Goal: Navigation & Orientation: Find specific page/section

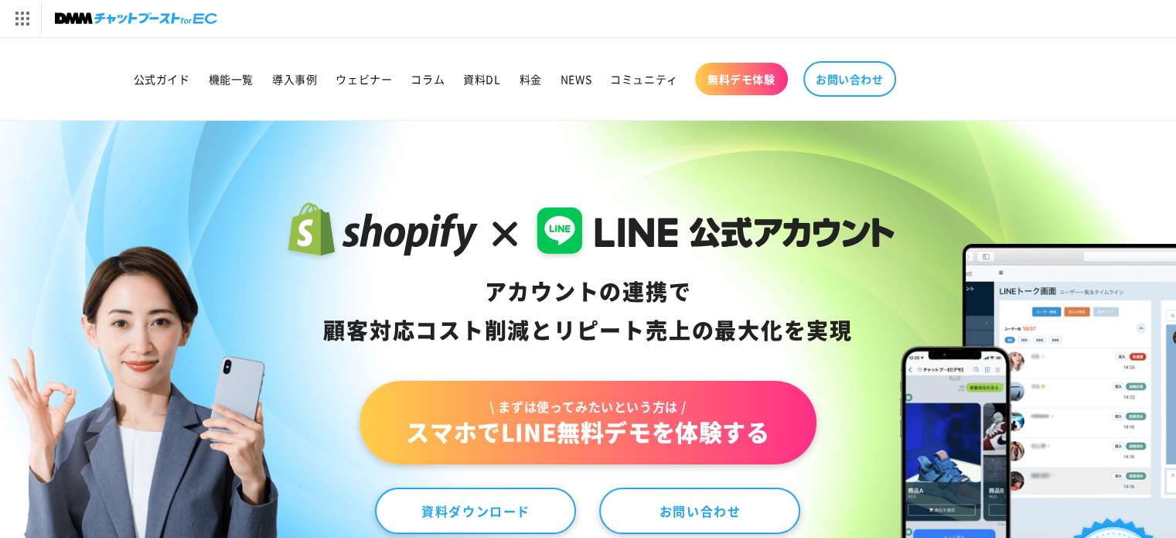
click at [100, 18] on img at bounding box center [136, 19] width 162 height 22
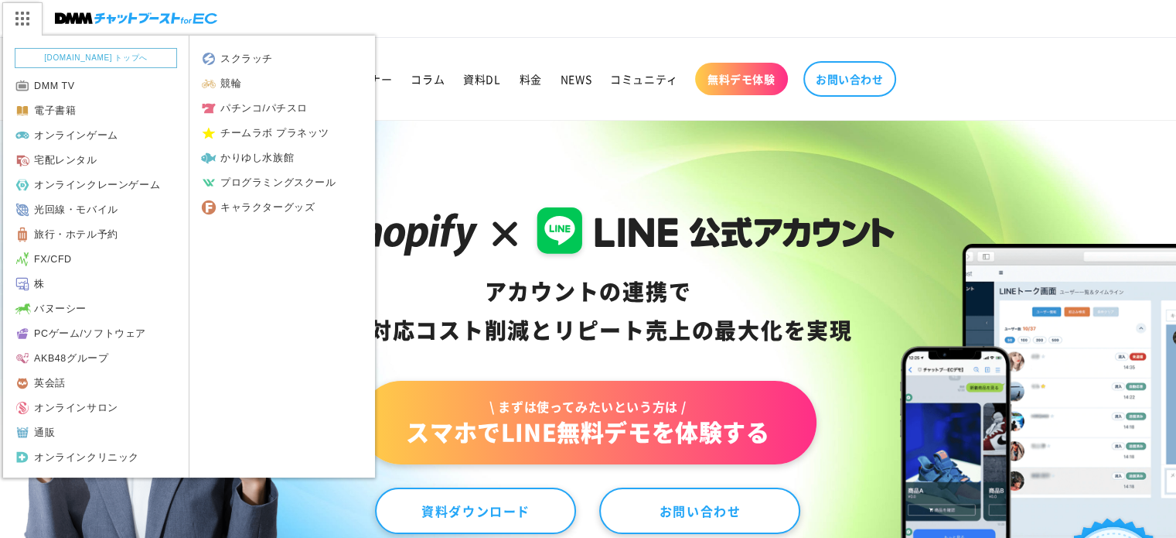
click at [30, 18] on img at bounding box center [21, 18] width 39 height 32
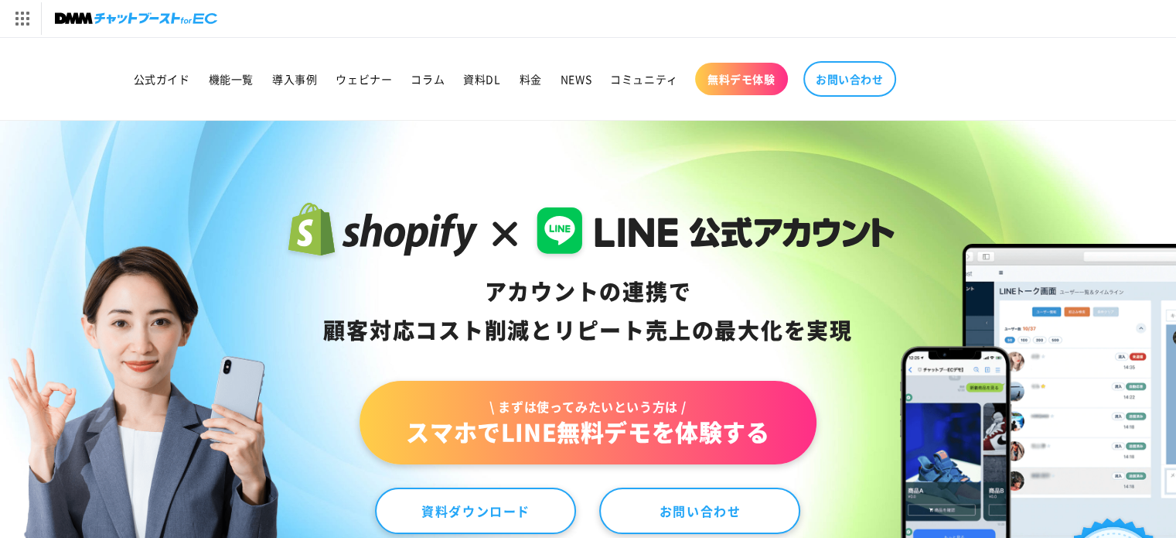
click at [441, 40] on header "公式ガイド 機能一覧 導入事例 ウェビナー コラム 資料DL 料金 NEWS コミュニティ 無料デモ体験" at bounding box center [588, 79] width 1036 height 82
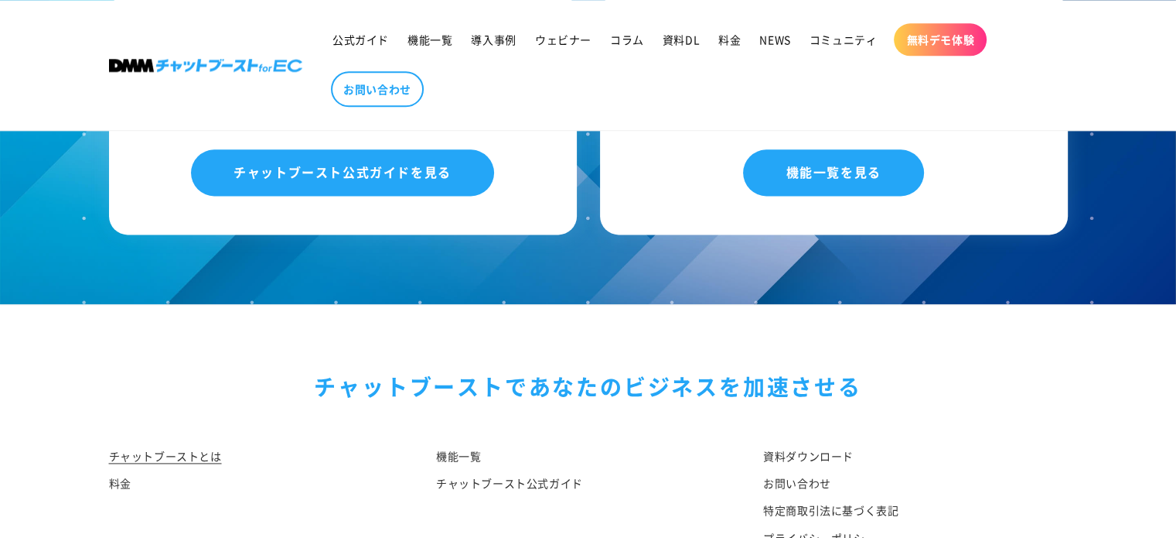
scroll to position [8207, 0]
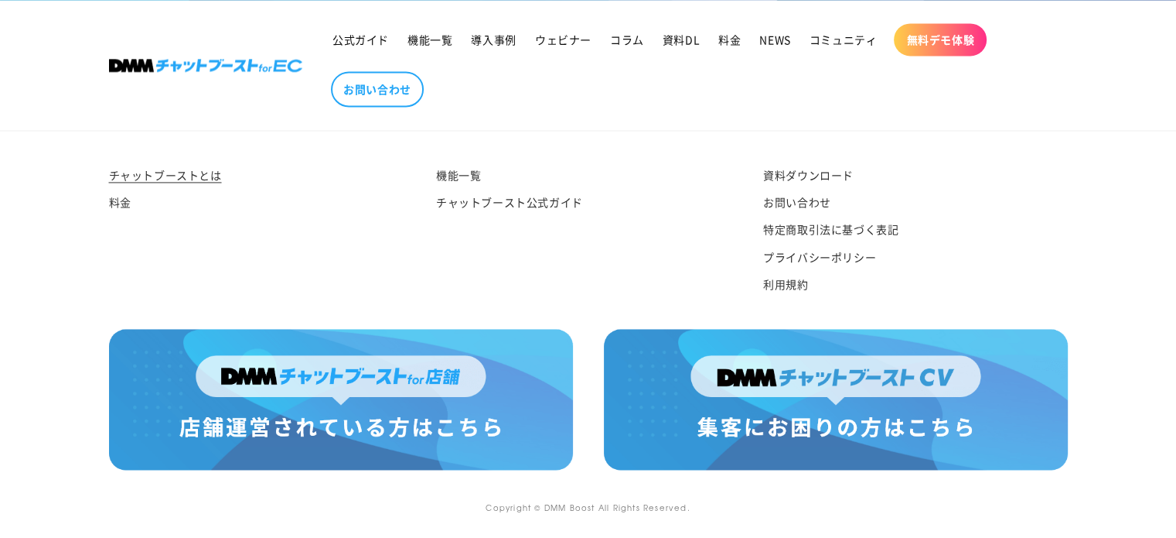
click at [612, 507] on small "Copyright © DMM Boost All Rights Reserved." at bounding box center [588, 507] width 204 height 12
click at [792, 286] on link "利用規約" at bounding box center [785, 284] width 45 height 27
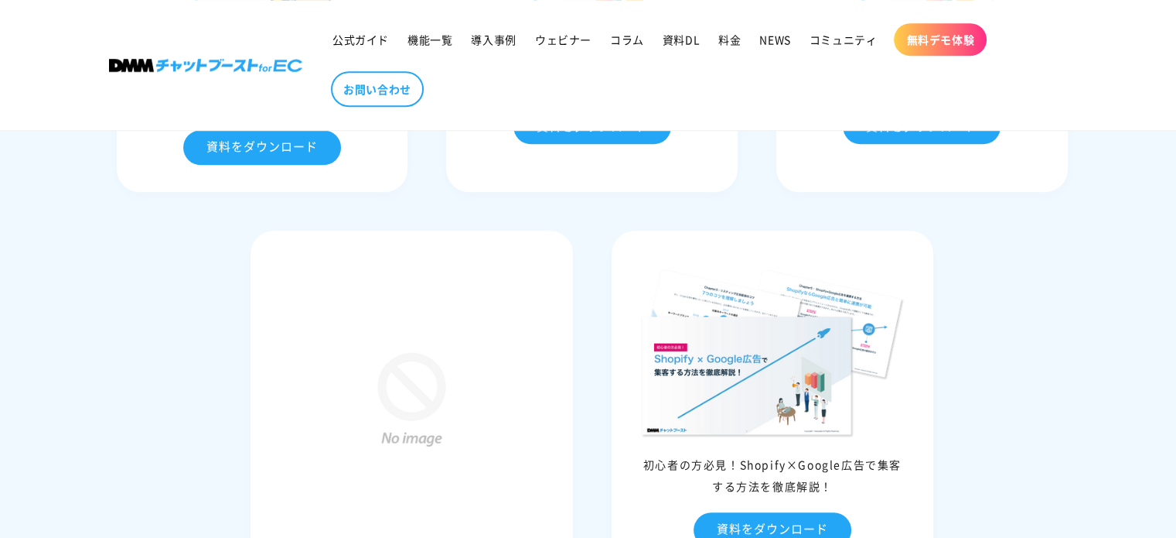
scroll to position [7082, 0]
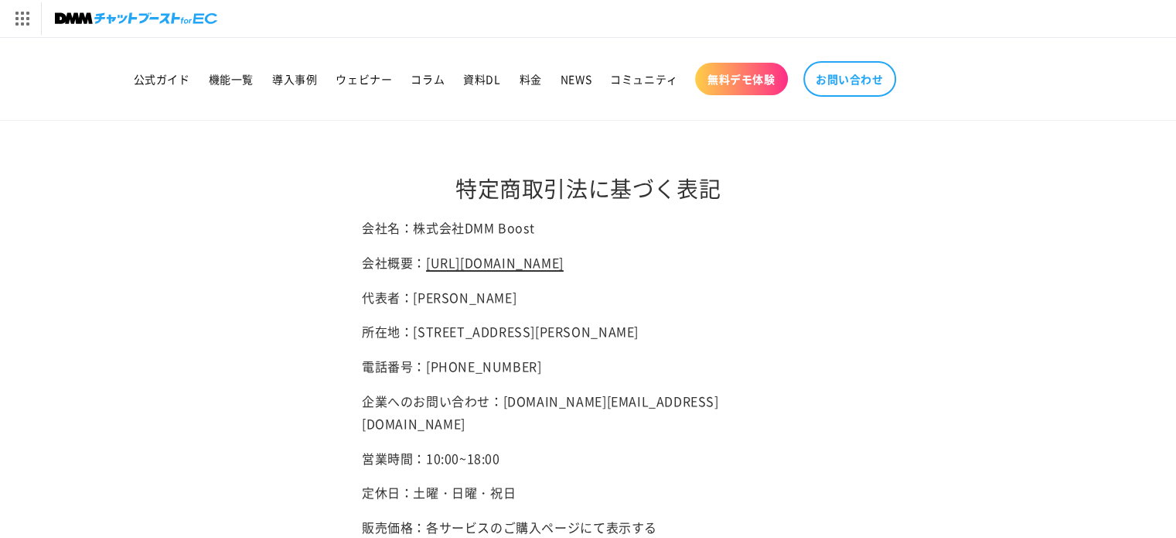
click at [564, 255] on link "[URL][DOMAIN_NAME]" at bounding box center [495, 262] width 138 height 19
